Goal: Transaction & Acquisition: Purchase product/service

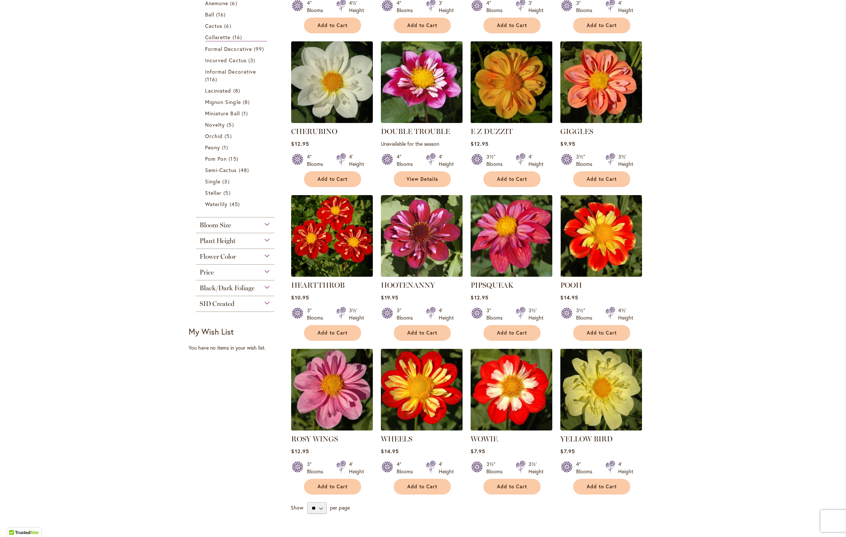
scroll to position [87, 0]
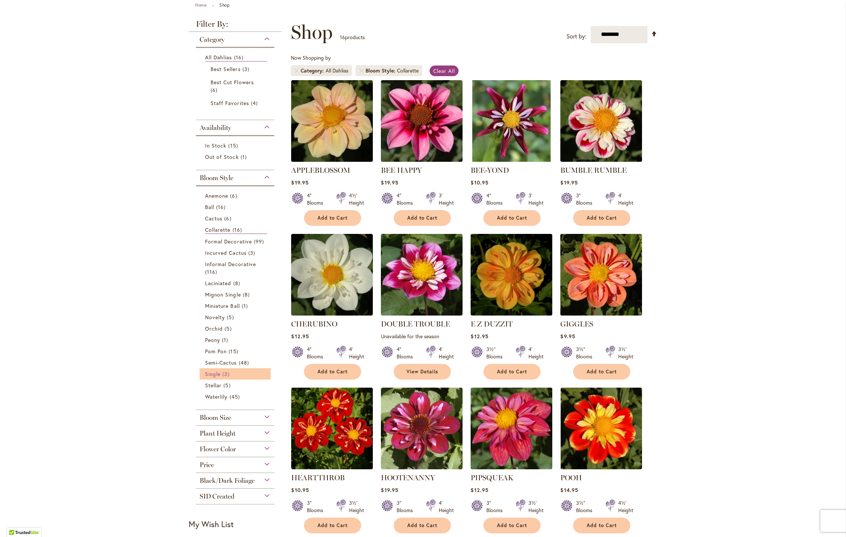
click at [213, 376] on span "Single" at bounding box center [212, 373] width 15 height 7
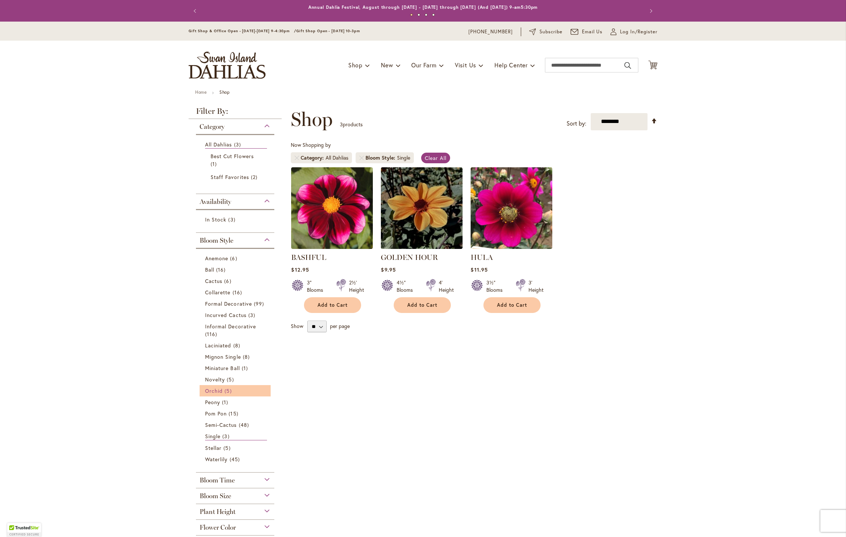
click at [210, 393] on span "Orchid" at bounding box center [214, 390] width 18 height 7
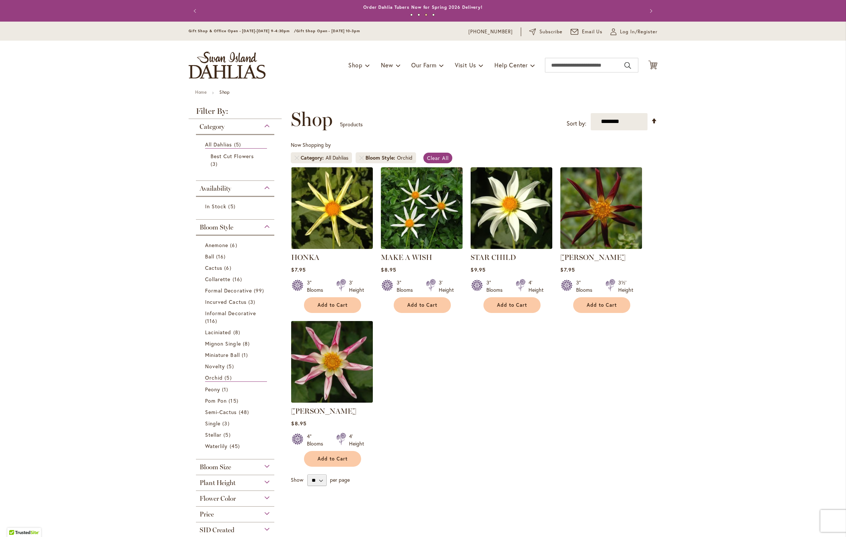
click at [303, 373] on img at bounding box center [332, 362] width 86 height 86
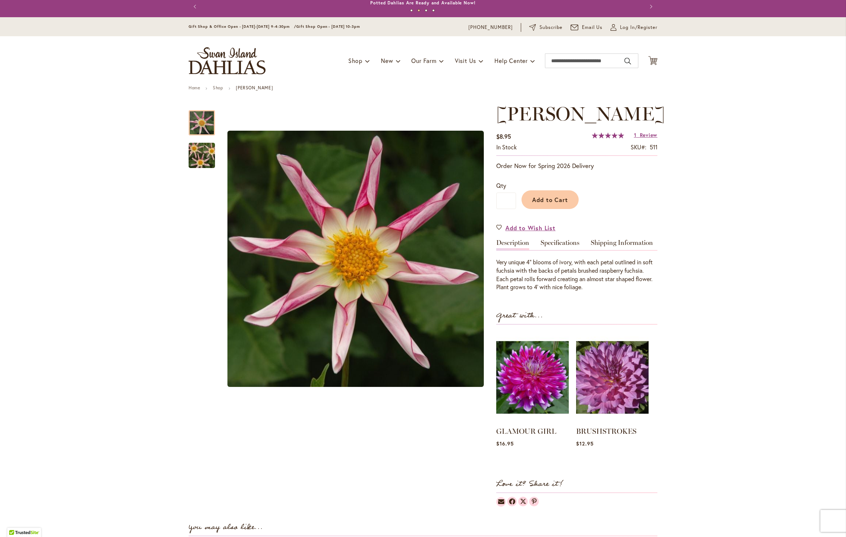
scroll to position [30, 0]
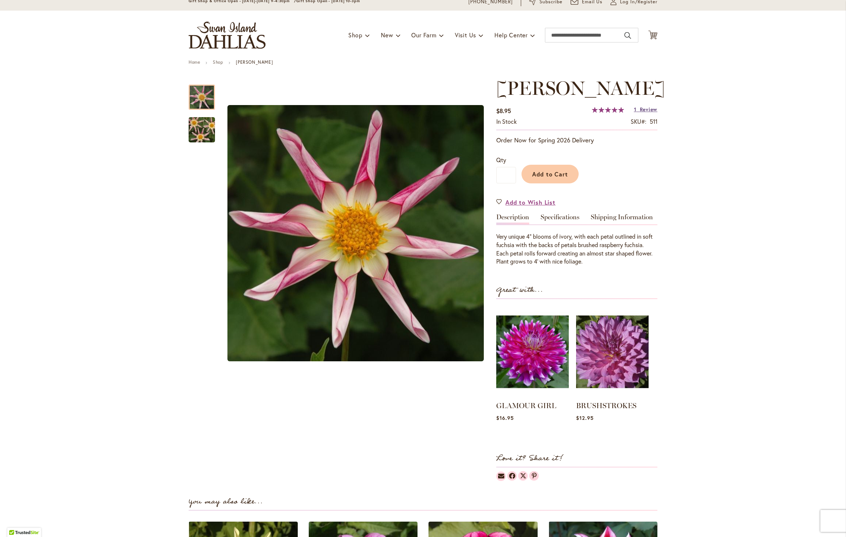
click at [647, 113] on span "Review" at bounding box center [649, 109] width 18 height 7
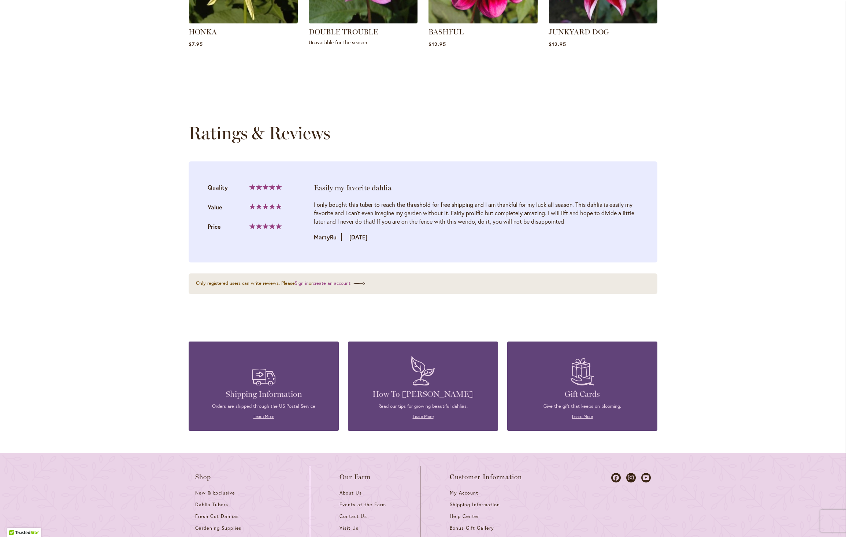
scroll to position [716, 0]
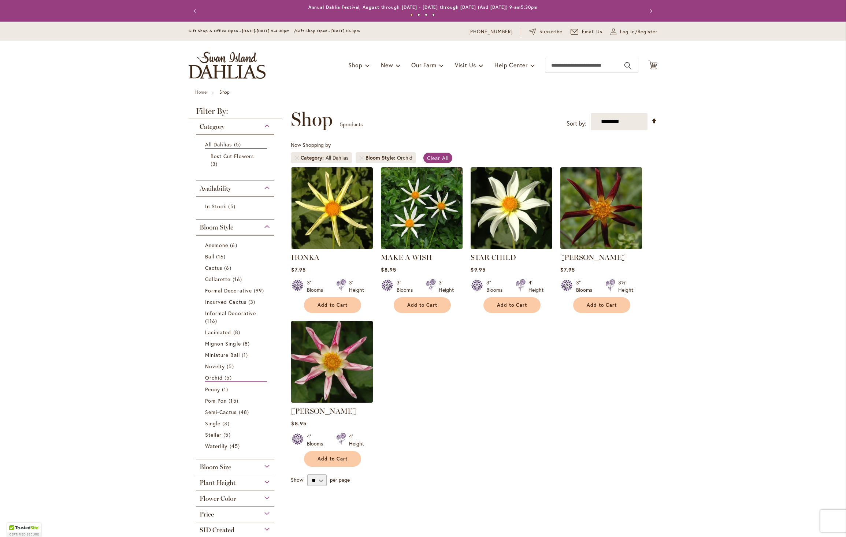
click at [317, 351] on img at bounding box center [332, 362] width 86 height 86
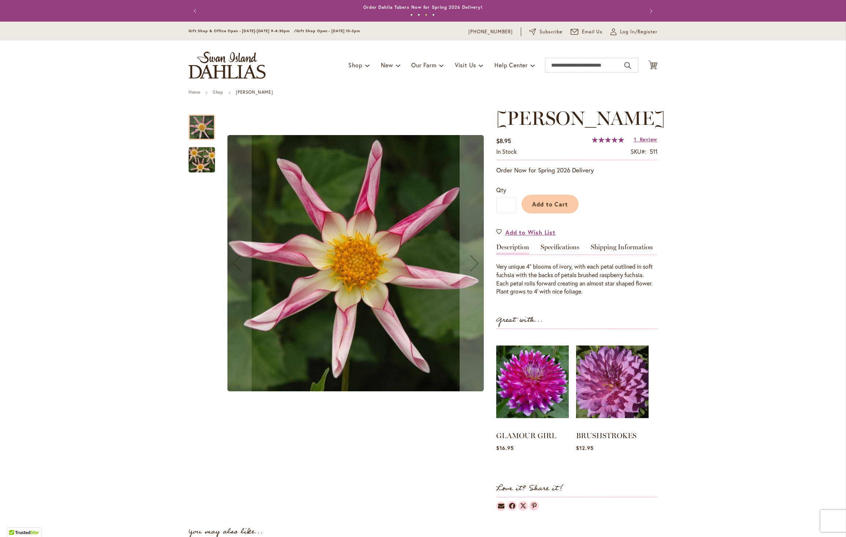
click at [195, 164] on img "WILLIE WILLIE" at bounding box center [201, 159] width 53 height 35
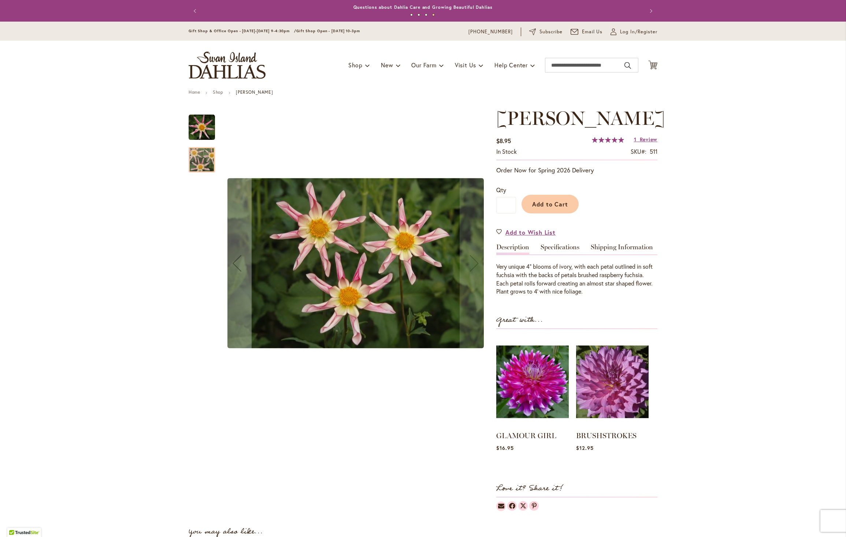
click at [194, 133] on img "WILLIE WILLIE" at bounding box center [202, 127] width 26 height 26
